Goal: Transaction & Acquisition: Purchase product/service

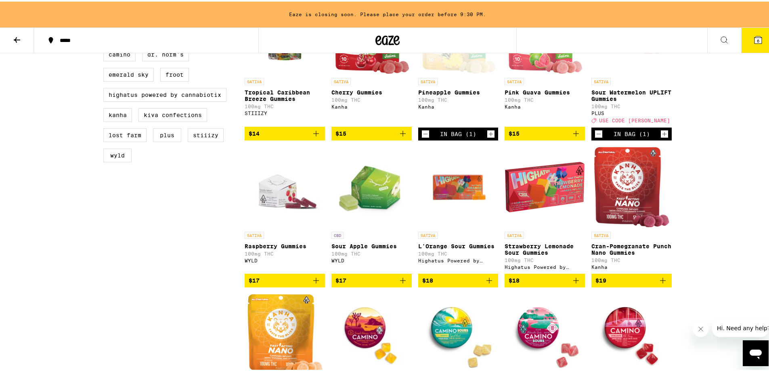
scroll to position [242, 0]
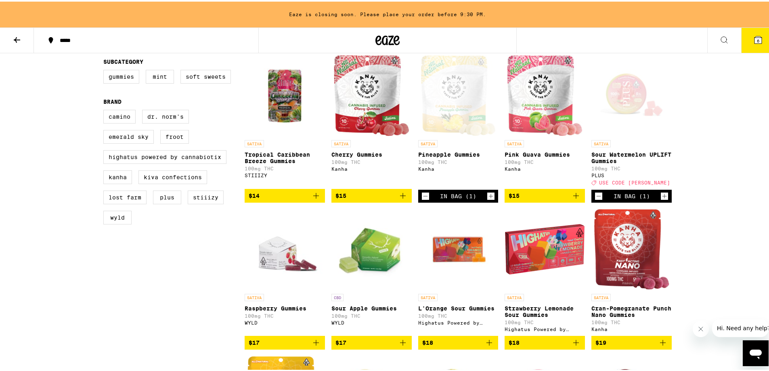
click at [596, 199] on icon "Decrement" at bounding box center [598, 195] width 7 height 10
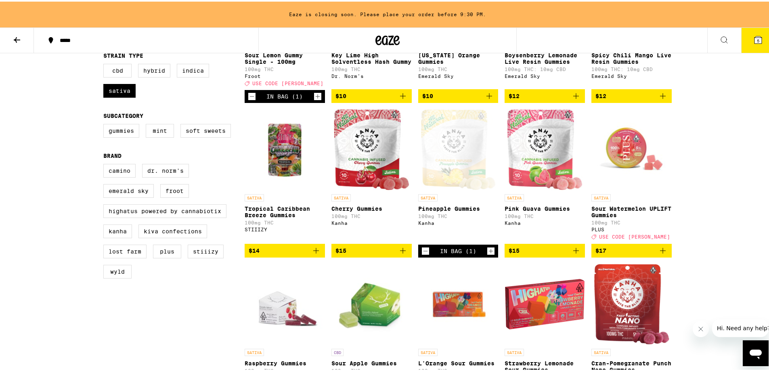
scroll to position [0, 0]
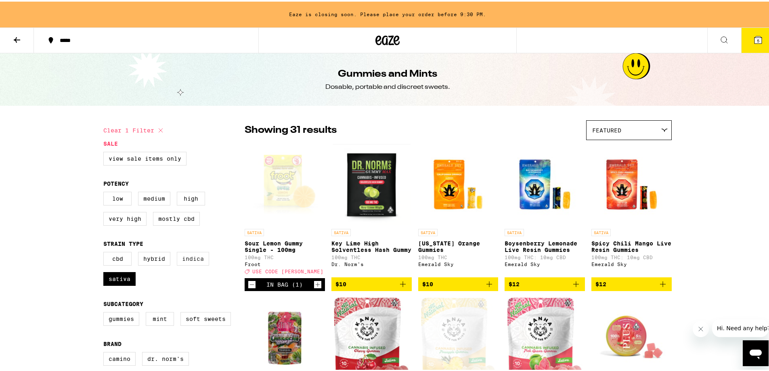
click at [197, 260] on label "Indica" at bounding box center [193, 257] width 32 height 14
click at [105, 252] on input "Indica" at bounding box center [105, 251] width 0 height 0
checkbox input "true"
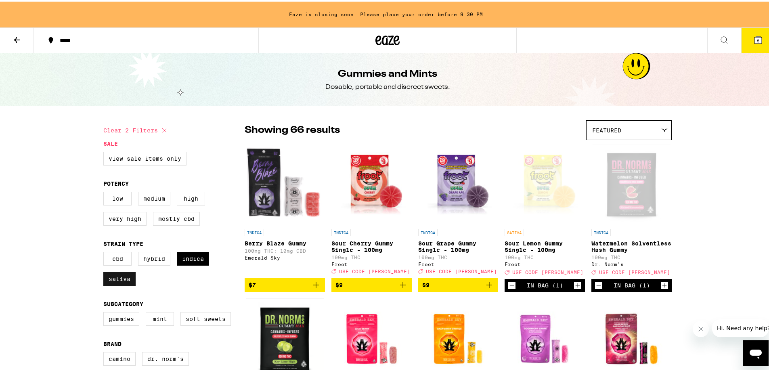
click at [109, 282] on label "Sativa" at bounding box center [119, 277] width 32 height 14
click at [105, 252] on input "Sativa" at bounding box center [105, 251] width 0 height 0
checkbox input "false"
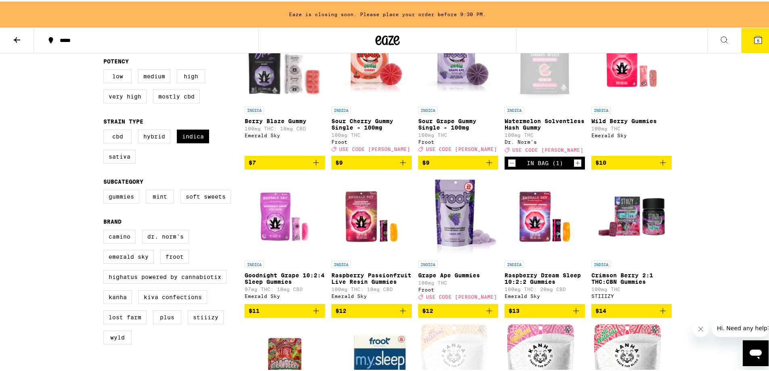
scroll to position [121, 0]
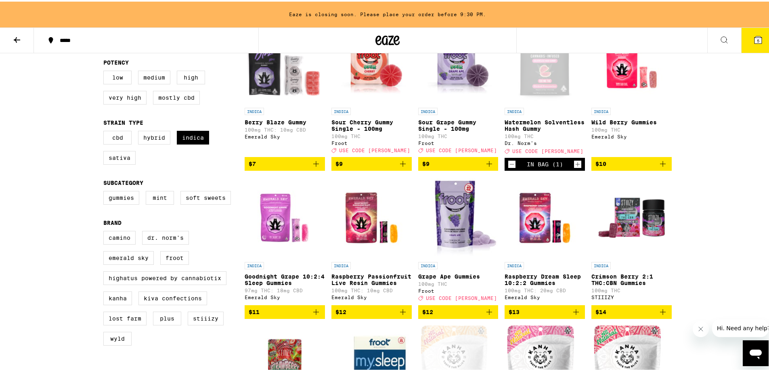
click at [486, 165] on icon "Add to bag" at bounding box center [489, 162] width 6 height 6
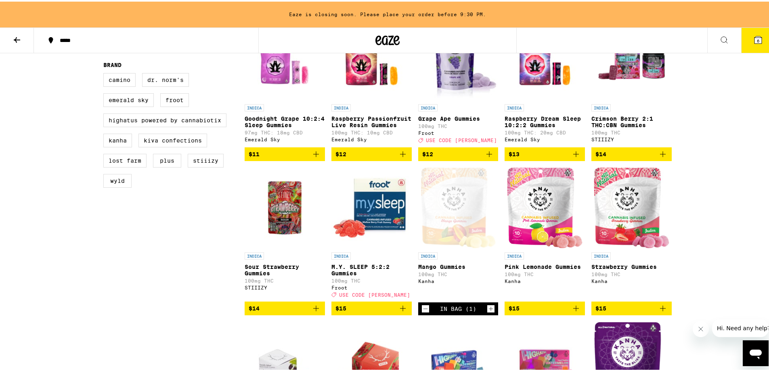
scroll to position [283, 0]
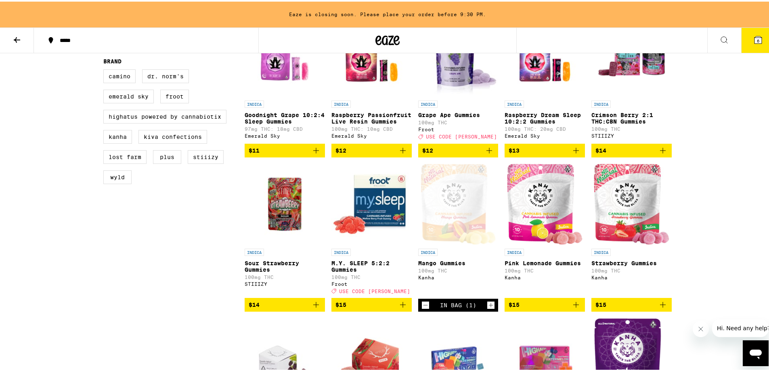
click at [660, 306] on icon "Add to bag" at bounding box center [663, 303] width 6 height 6
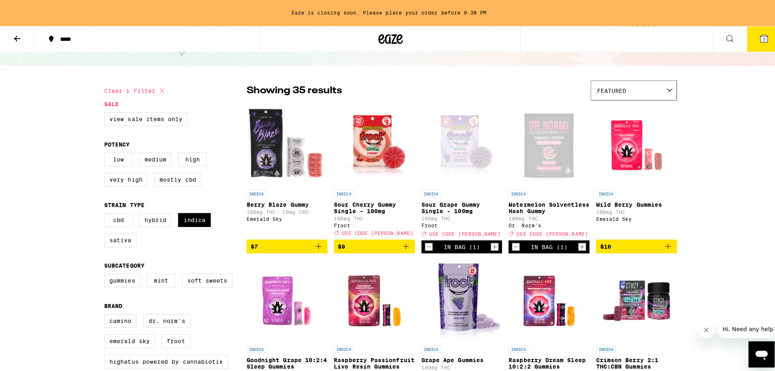
scroll to position [0, 0]
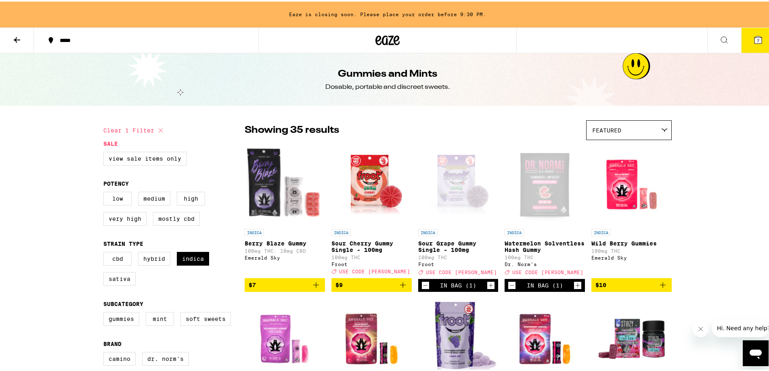
click at [754, 37] on icon at bounding box center [757, 38] width 7 height 7
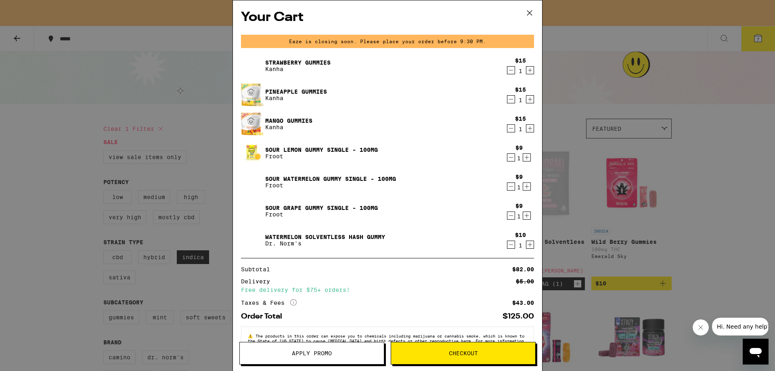
click at [527, 14] on icon at bounding box center [529, 13] width 12 height 12
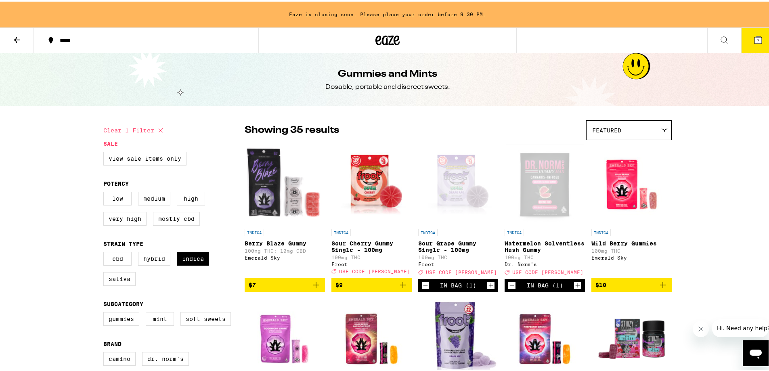
click at [757, 40] on span "7" at bounding box center [758, 39] width 2 height 5
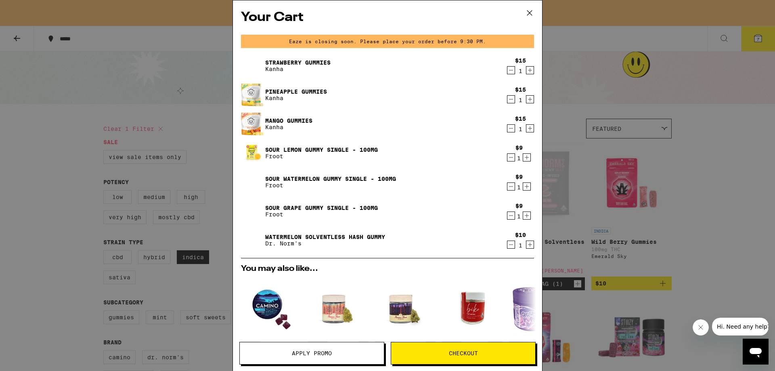
click at [316, 353] on span "Apply Promo" at bounding box center [312, 353] width 40 height 6
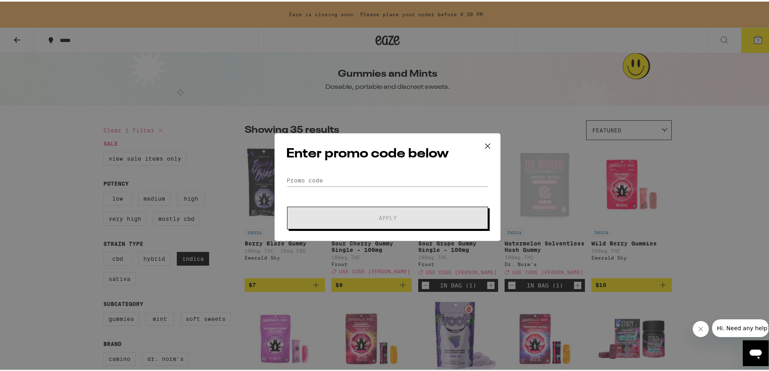
click at [362, 185] on form "Promo Code Apply" at bounding box center [387, 200] width 203 height 55
click at [363, 180] on input "Promo Code" at bounding box center [387, 179] width 203 height 12
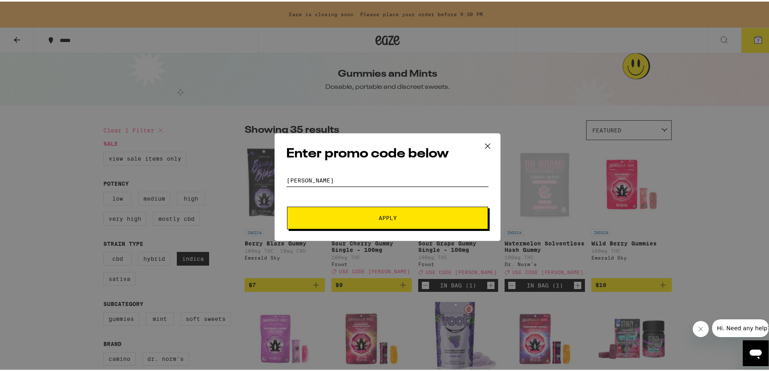
type input "[PERSON_NAME]"
click at [413, 223] on button "Apply" at bounding box center [387, 216] width 201 height 23
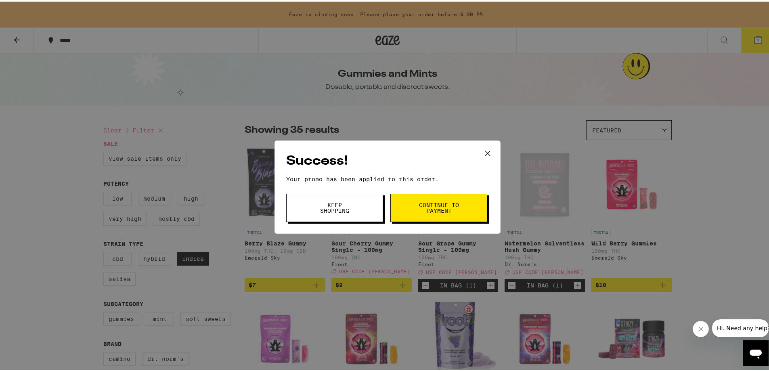
click at [418, 207] on span "Continue to payment" at bounding box center [438, 206] width 41 height 11
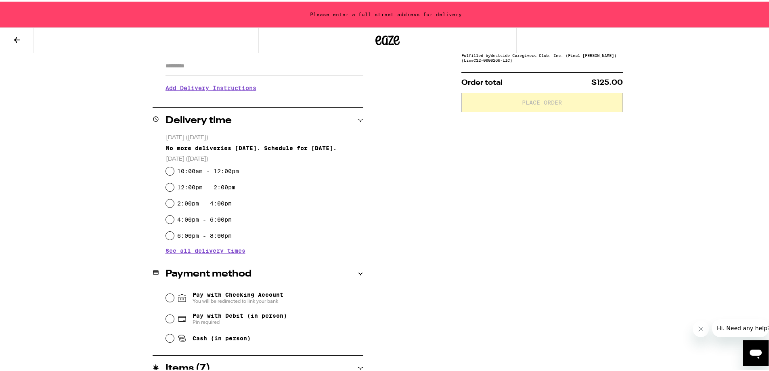
scroll to position [161, 0]
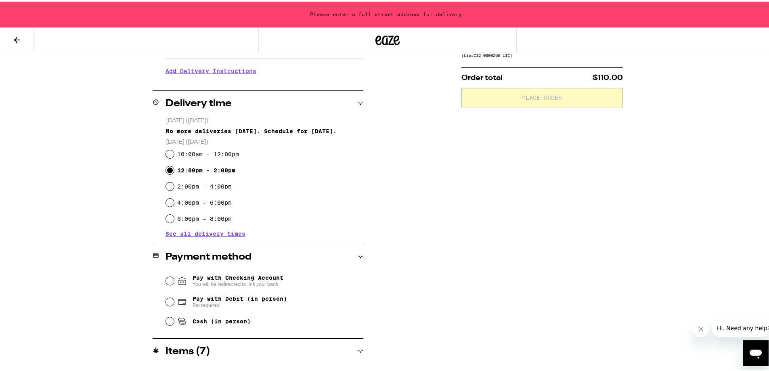
click at [167, 169] on input "12:00pm - 2:00pm" at bounding box center [170, 169] width 8 height 8
radio input "true"
click at [167, 169] on input "12:00pm - 2:00pm" at bounding box center [170, 169] width 8 height 8
click at [167, 152] on input "10:00am - 12:00pm" at bounding box center [170, 153] width 8 height 8
radio input "true"
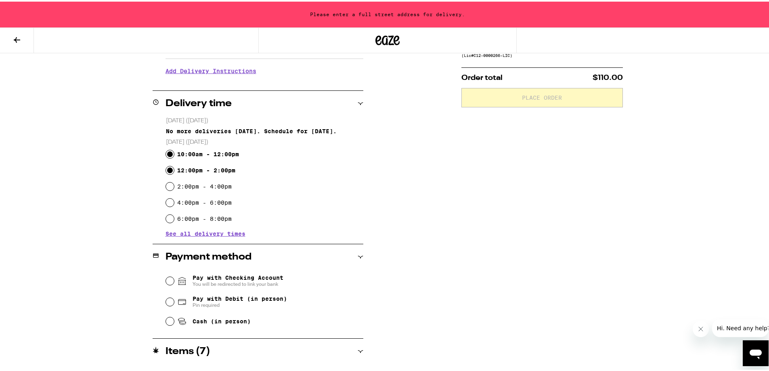
click at [168, 172] on input "12:00pm - 2:00pm" at bounding box center [170, 169] width 8 height 8
radio input "true"
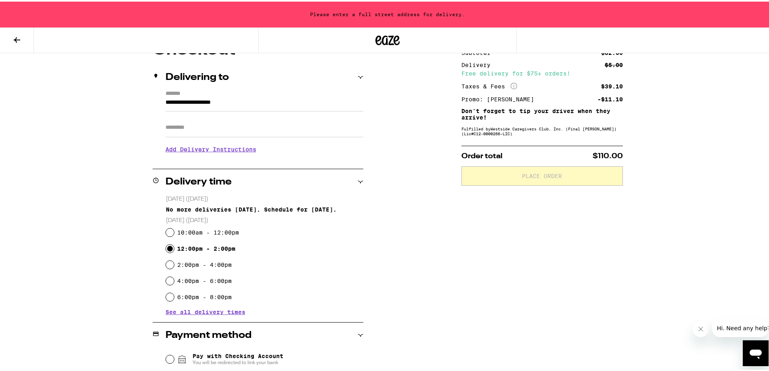
scroll to position [81, 0]
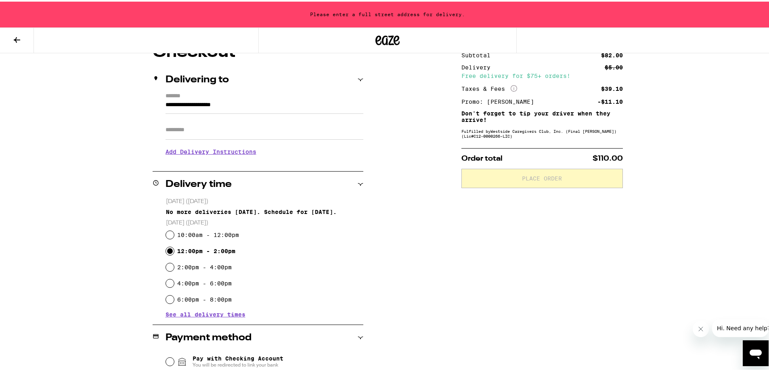
click at [220, 108] on input "**********" at bounding box center [264, 105] width 198 height 14
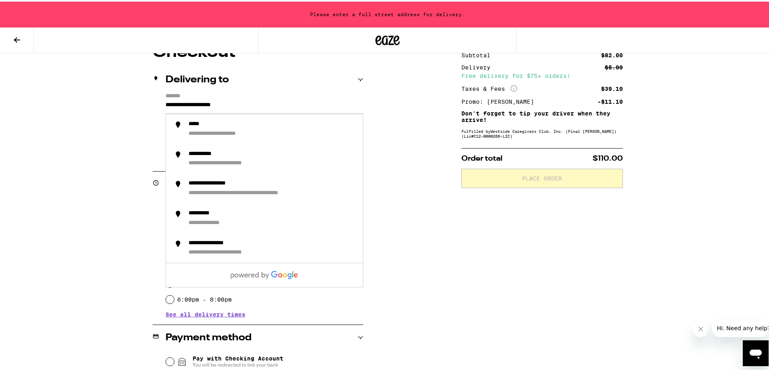
drag, startPoint x: 252, startPoint y: 106, endPoint x: 370, endPoint y: 78, distance: 121.2
click at [153, 104] on div "**********" at bounding box center [258, 125] width 211 height 69
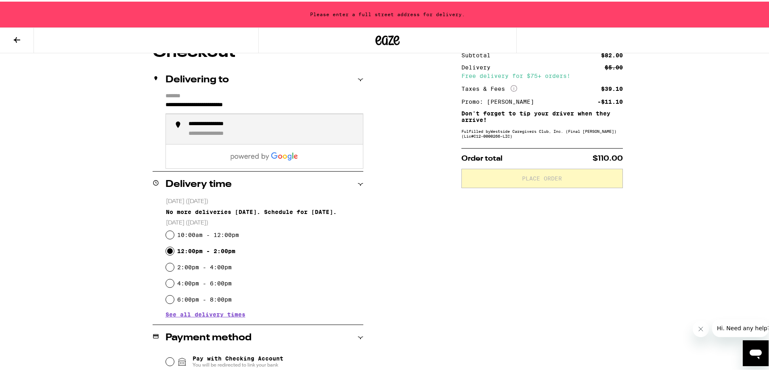
click at [291, 125] on div "**********" at bounding box center [272, 127] width 168 height 17
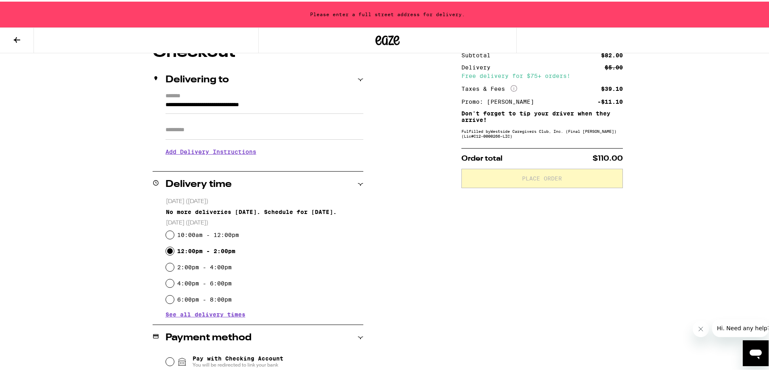
type input "**********"
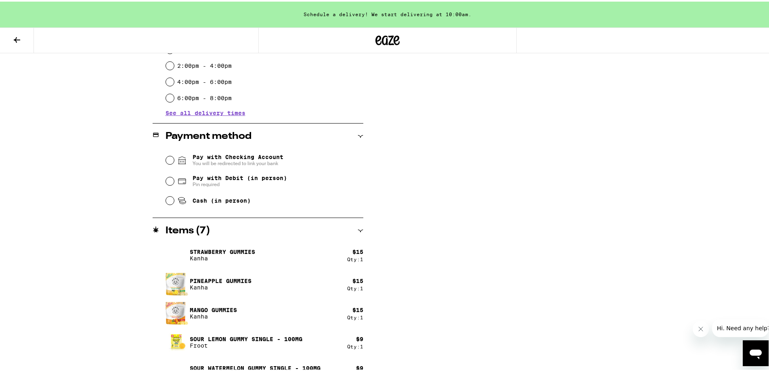
scroll to position [283, 0]
click at [167, 159] on input "Pay with Checking Account You will be redirected to link your bank" at bounding box center [170, 158] width 8 height 8
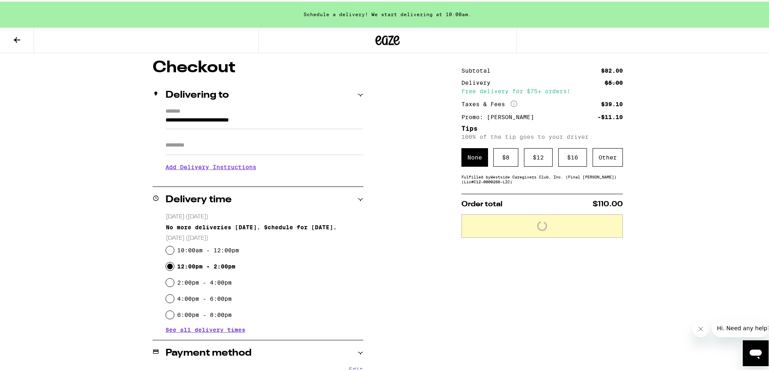
scroll to position [0, 0]
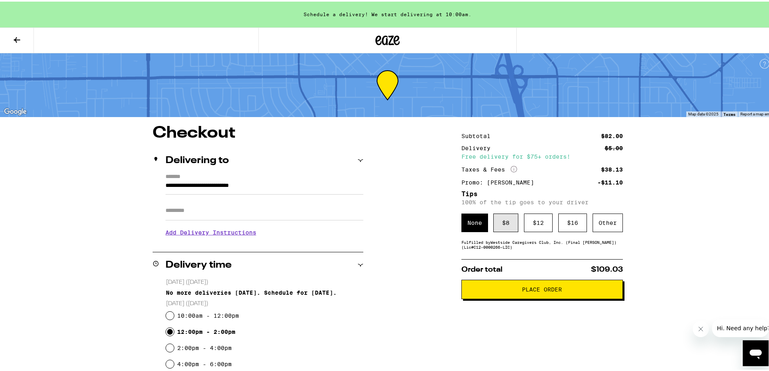
click at [498, 226] on div "$ 8" at bounding box center [505, 221] width 25 height 19
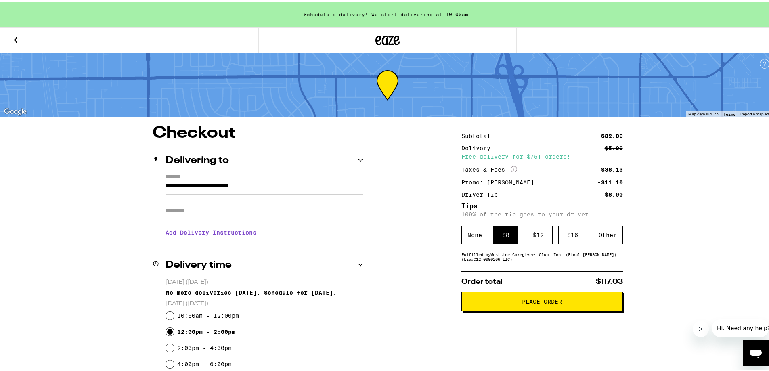
click at [578, 306] on button "Place Order" at bounding box center [541, 299] width 161 height 19
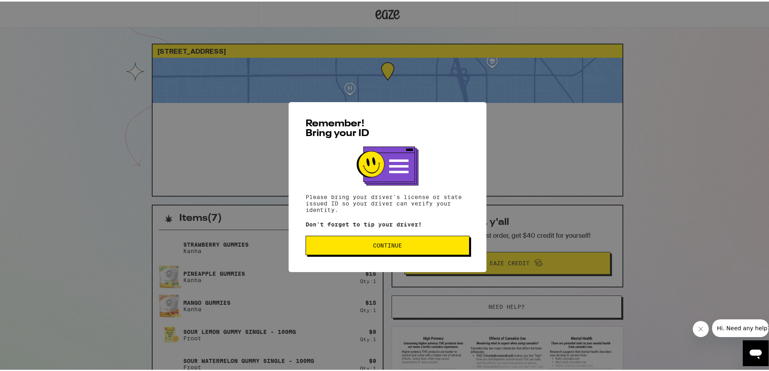
click at [405, 248] on button "Continue" at bounding box center [388, 243] width 164 height 19
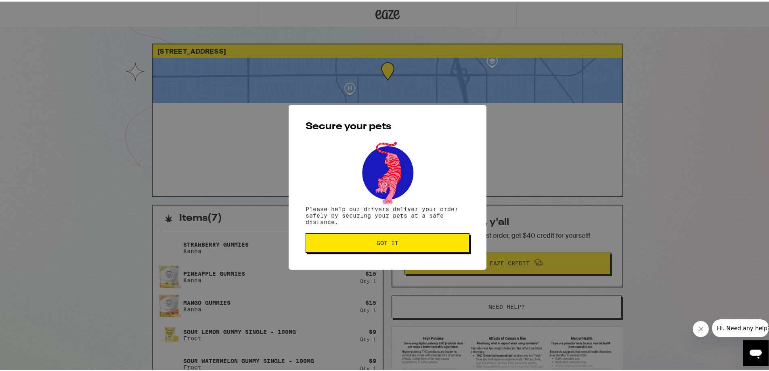
click at [406, 245] on button "Got it" at bounding box center [388, 241] width 164 height 19
